Goal: Transaction & Acquisition: Purchase product/service

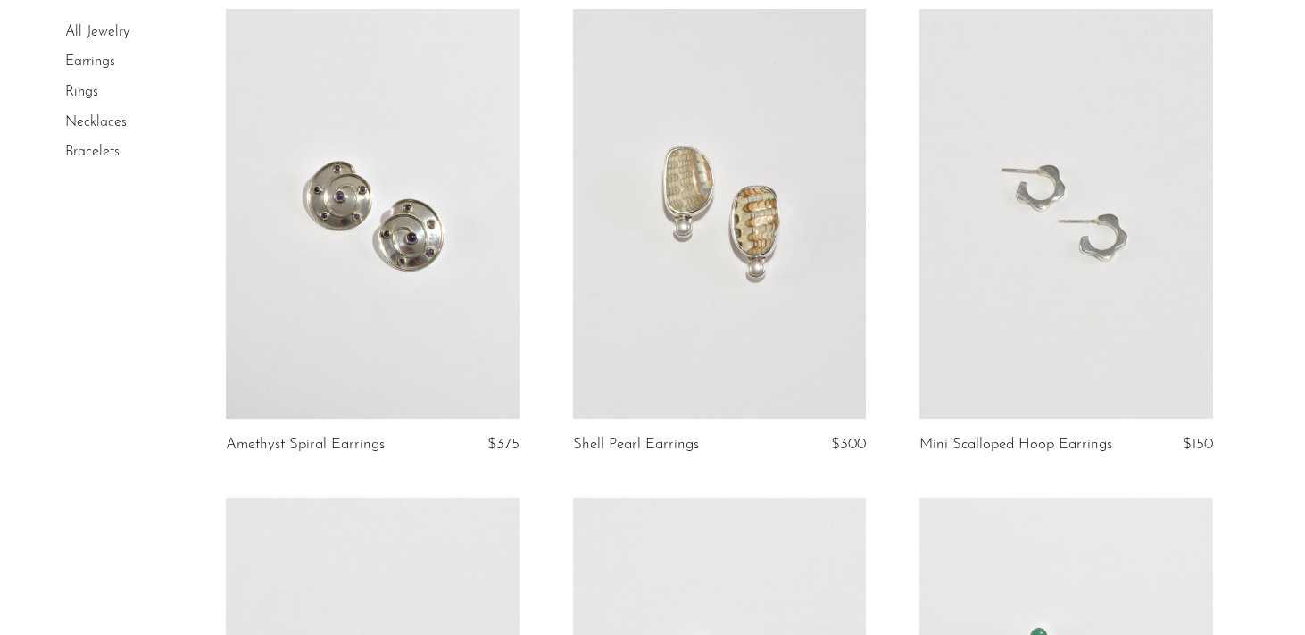
scroll to position [1995, 0]
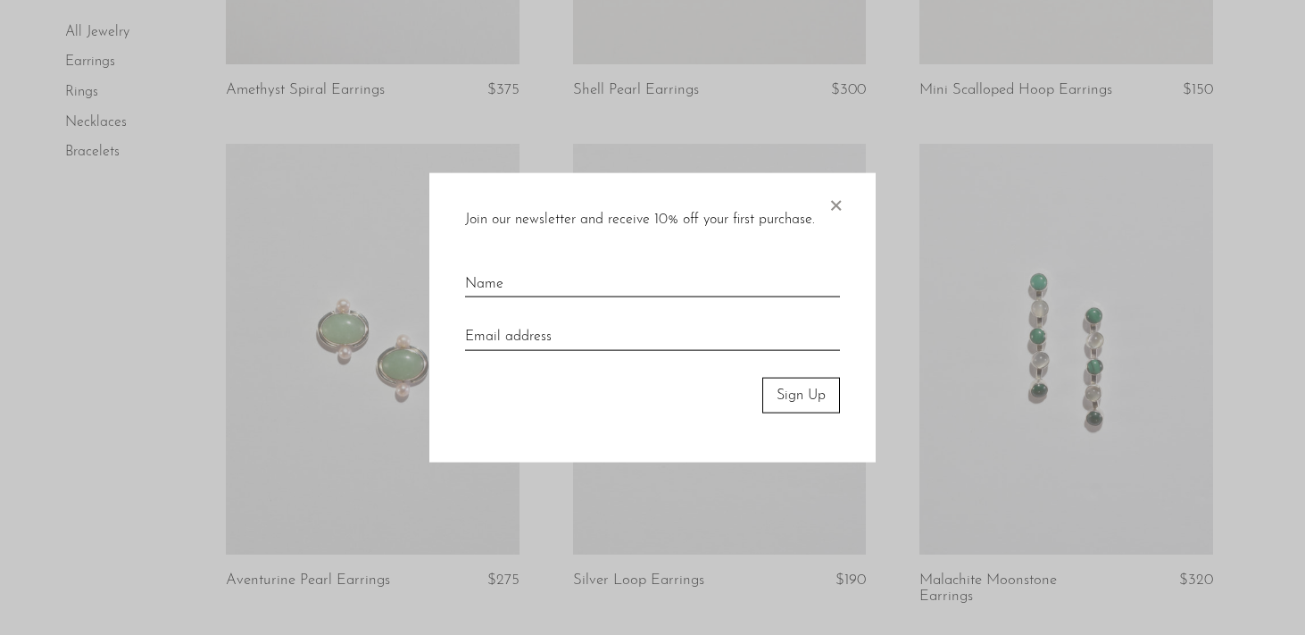
click at [836, 209] on span "×" at bounding box center [835, 200] width 18 height 57
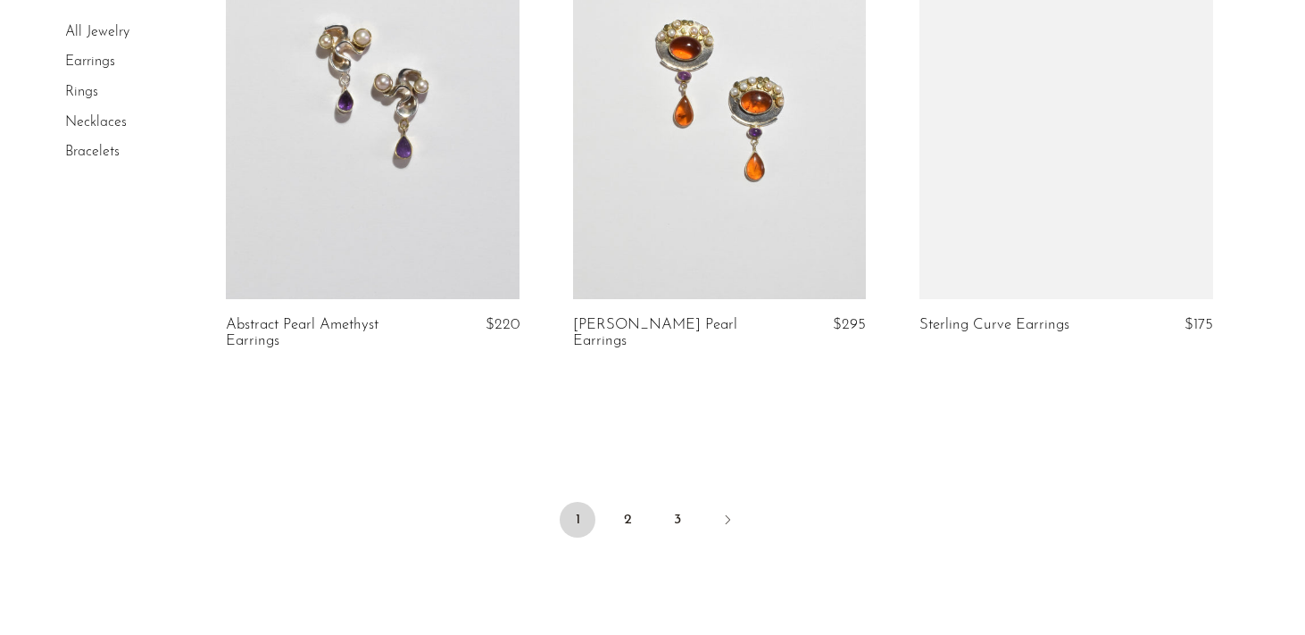
scroll to position [5706, 0]
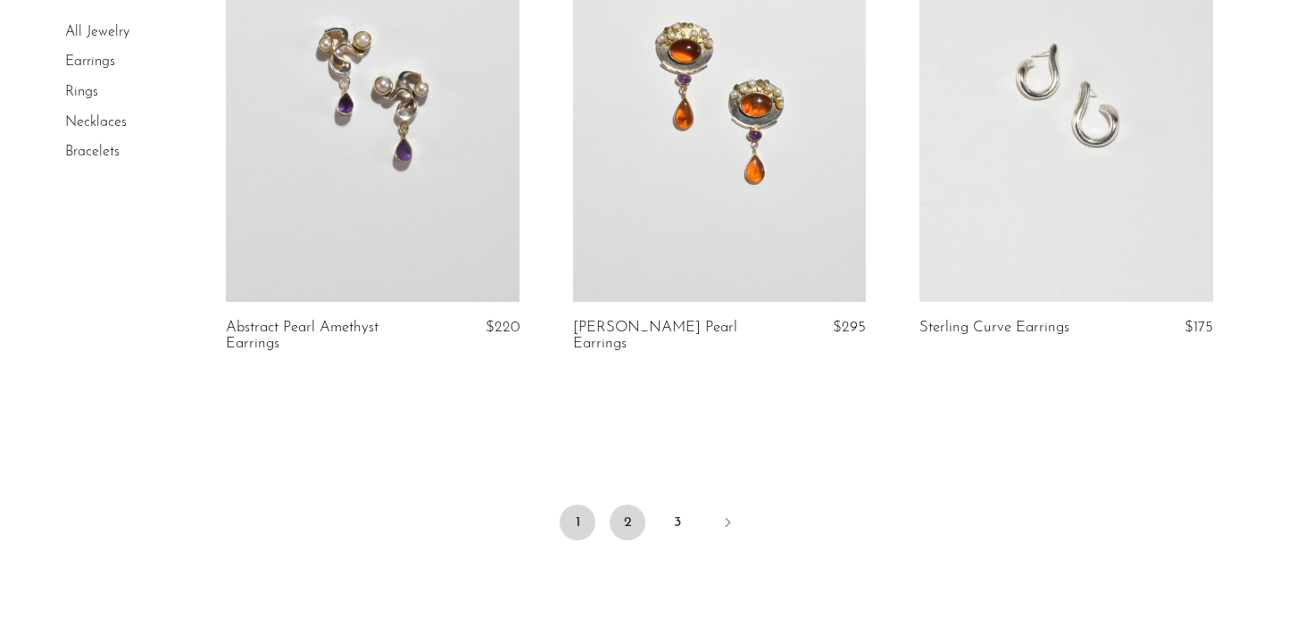
click at [627, 527] on link "2" at bounding box center [628, 522] width 36 height 36
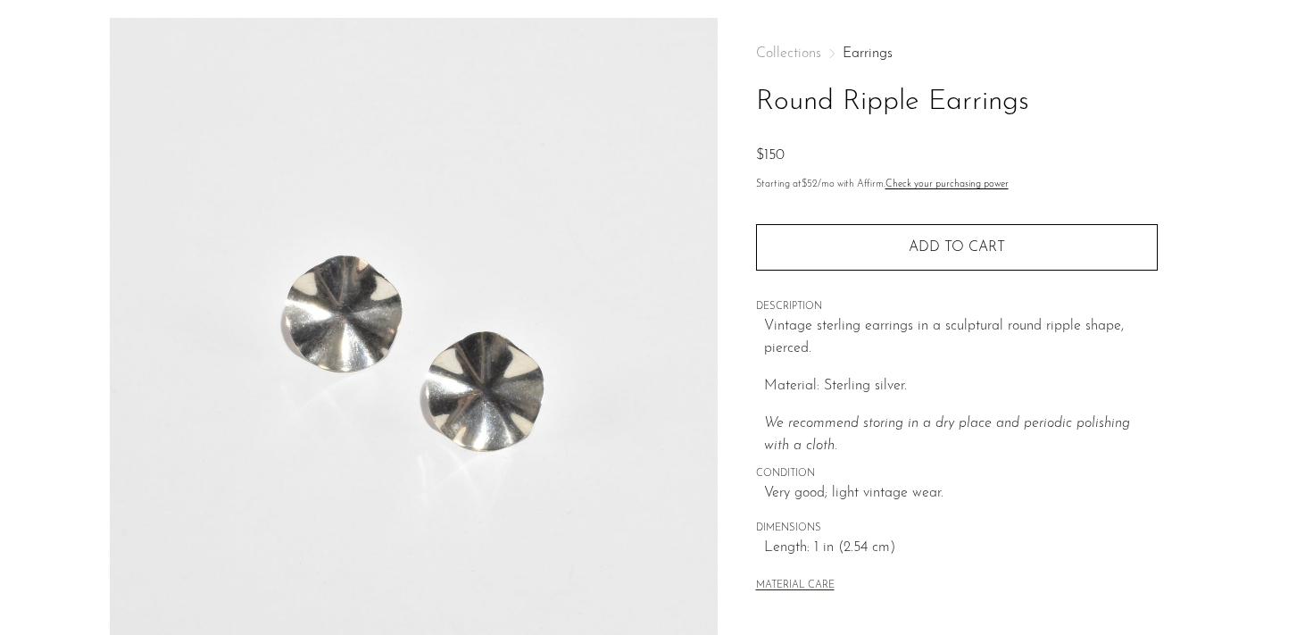
scroll to position [504, 0]
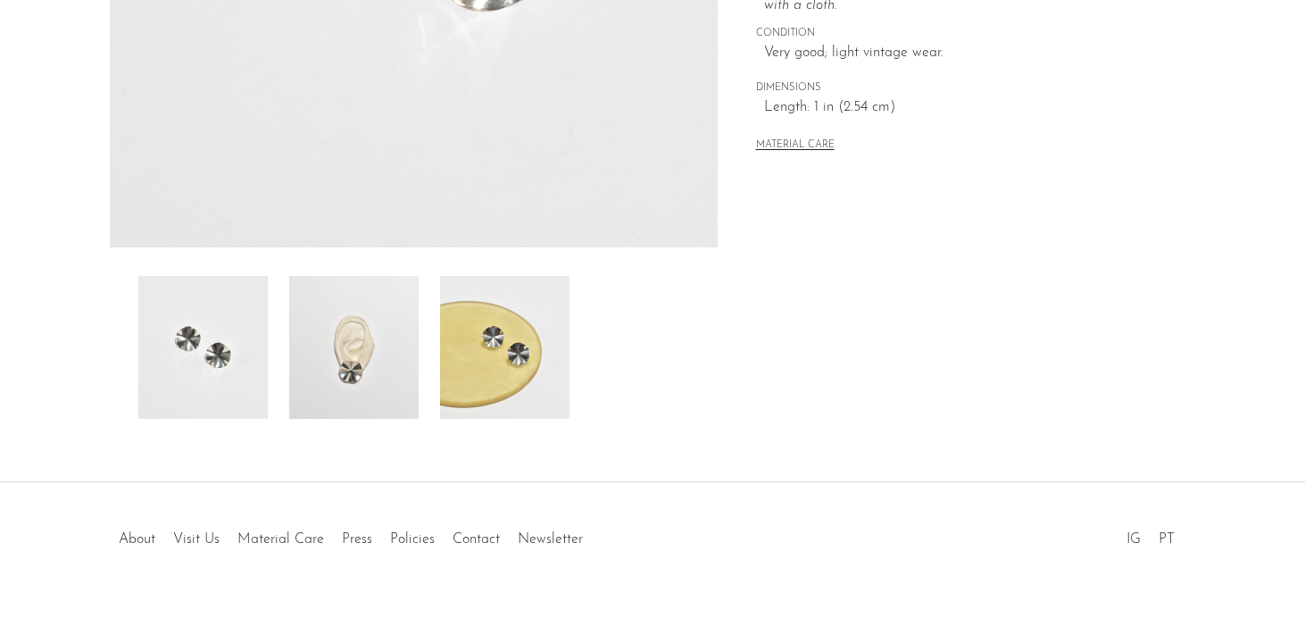
click at [473, 353] on img at bounding box center [504, 347] width 129 height 143
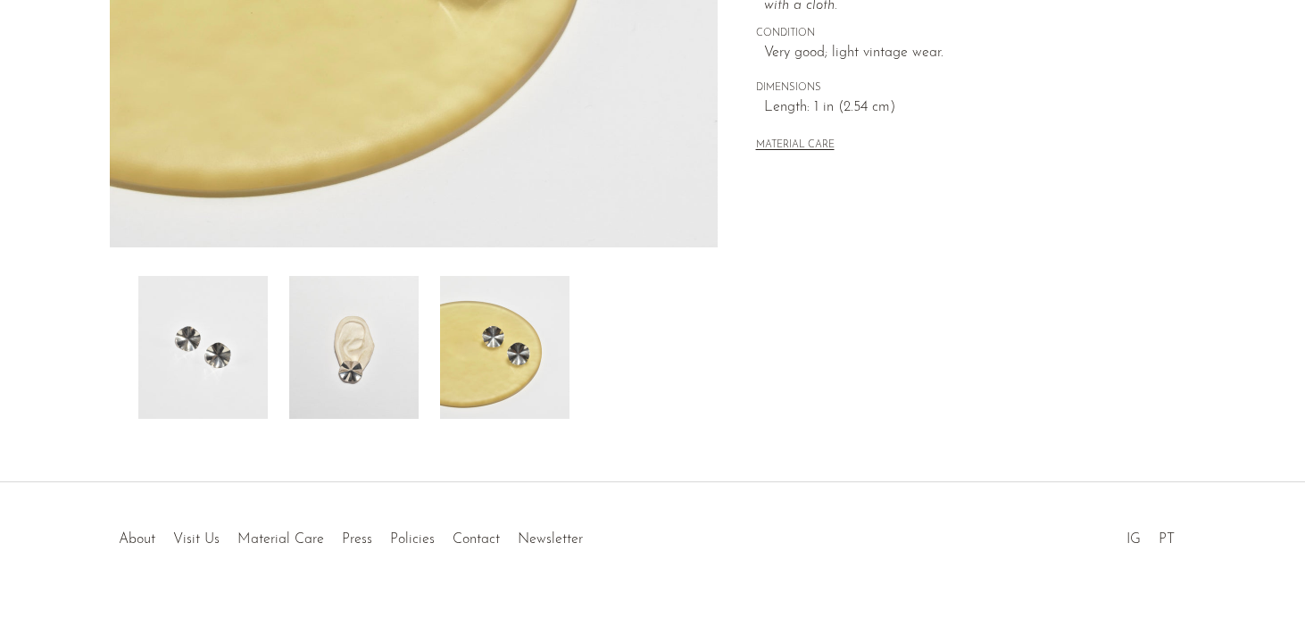
click at [369, 352] on img at bounding box center [353, 347] width 129 height 143
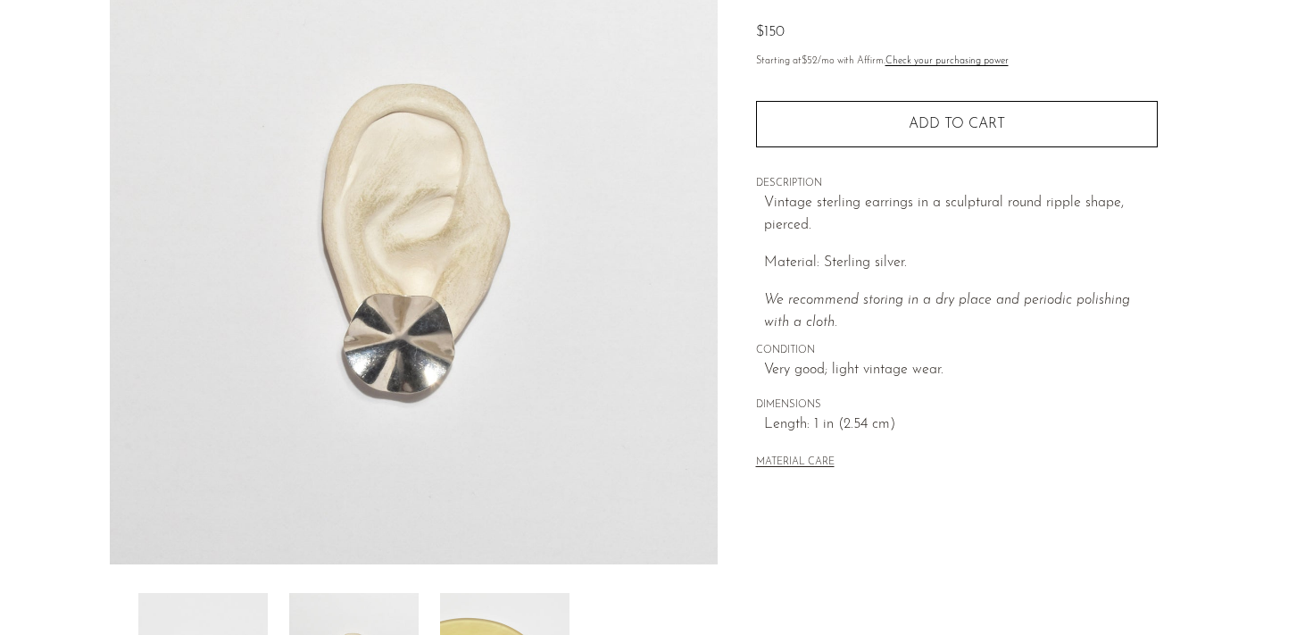
scroll to position [129, 0]
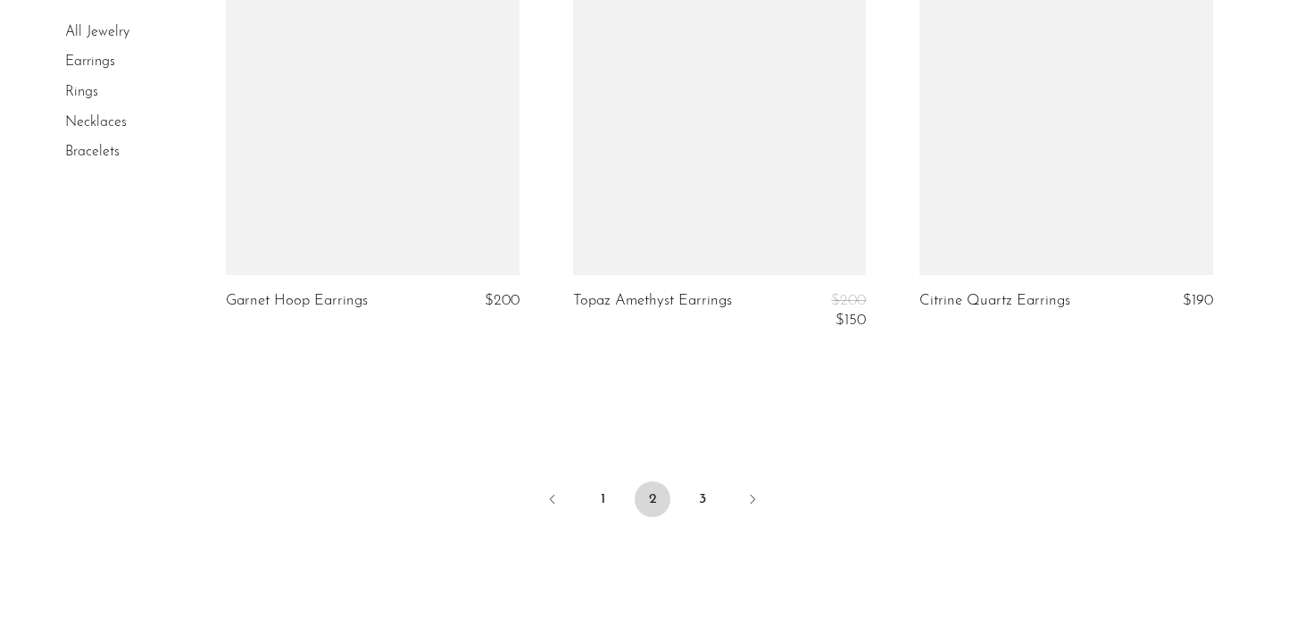
scroll to position [5825, 0]
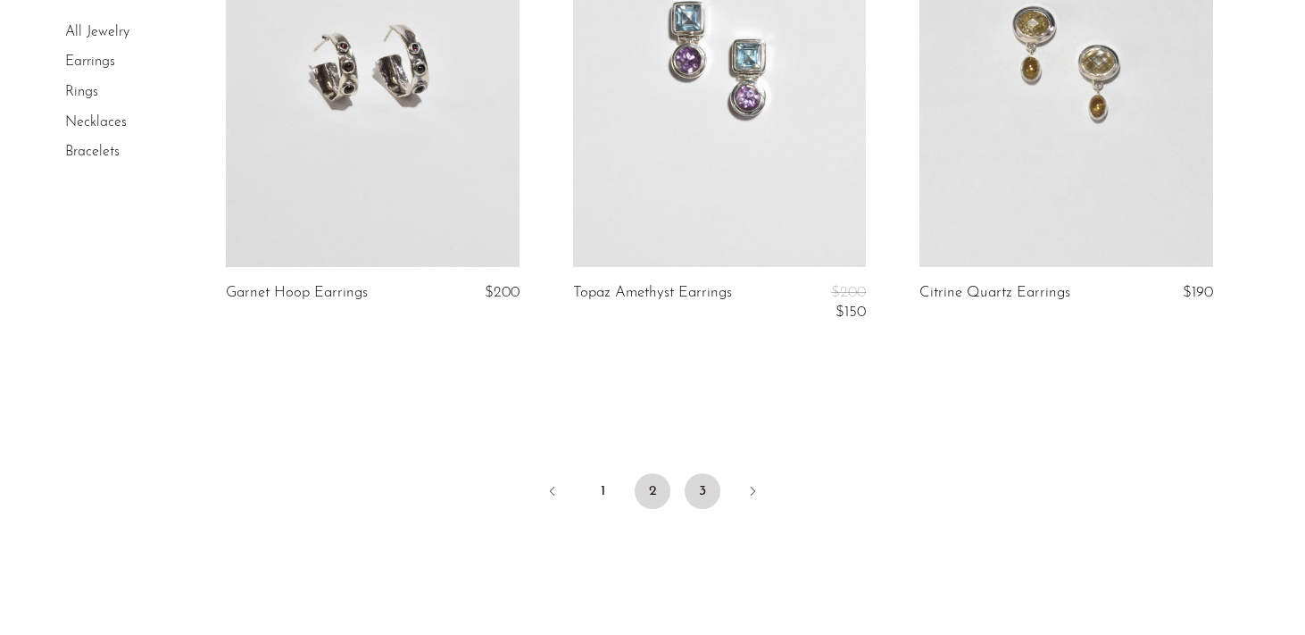
click at [696, 474] on link "3" at bounding box center [703, 491] width 36 height 36
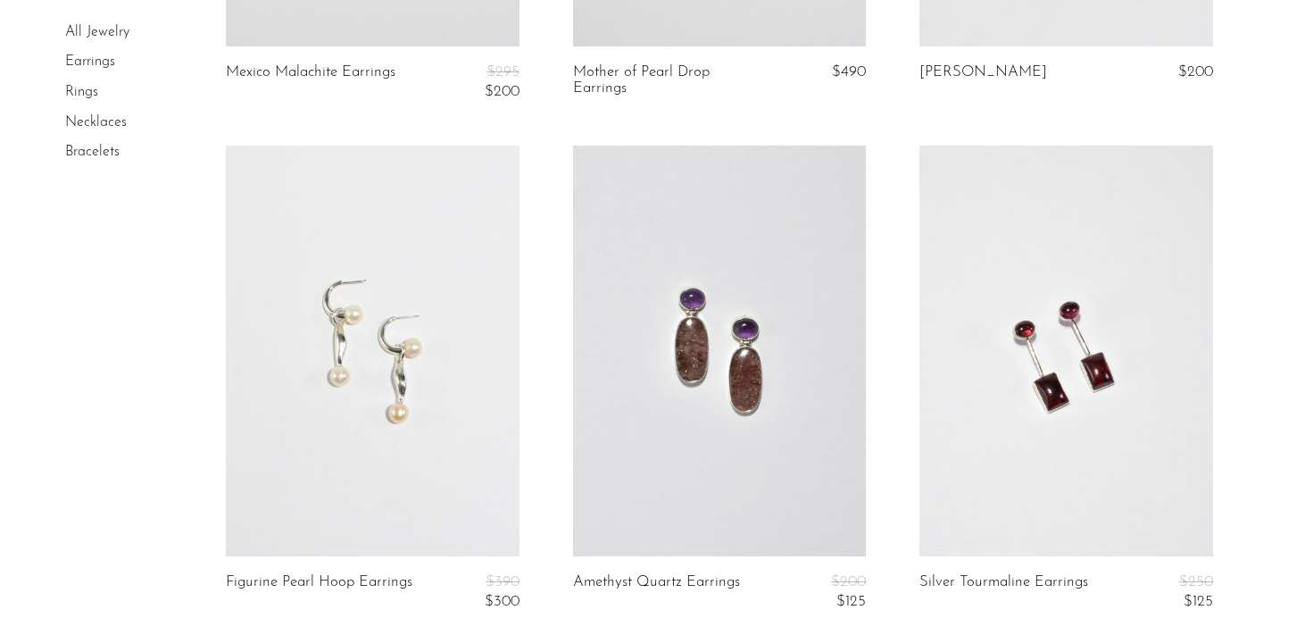
scroll to position [1285, 0]
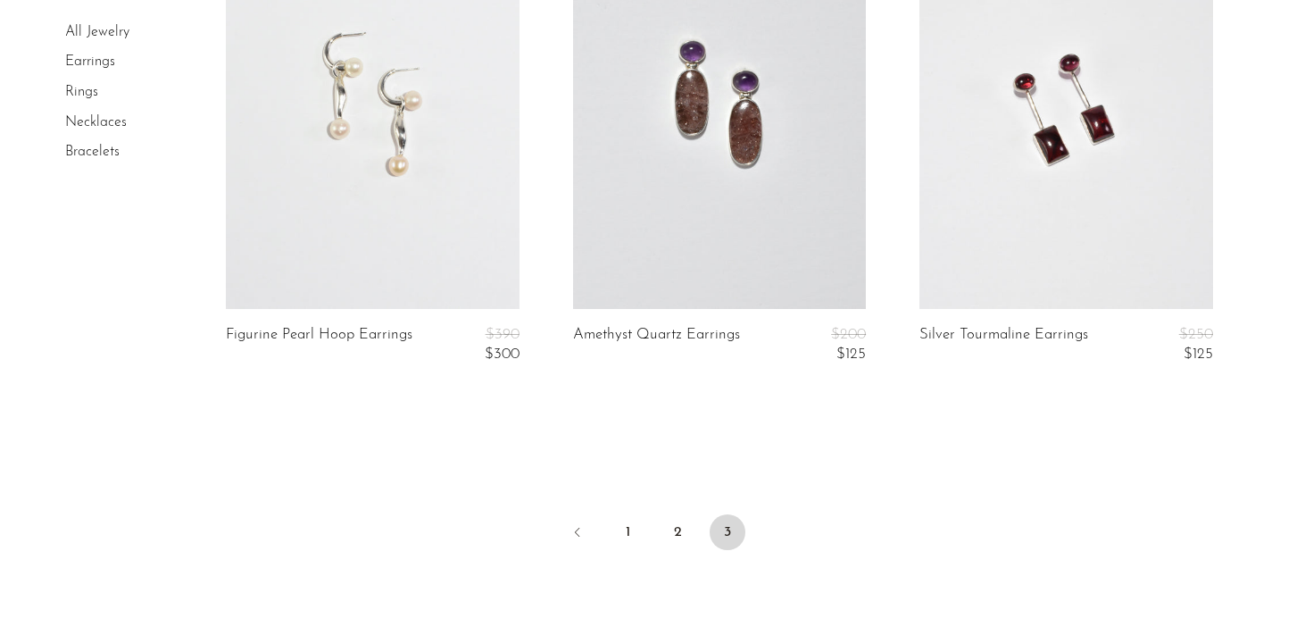
click at [89, 67] on link "Earrings" at bounding box center [90, 62] width 50 height 14
